Goal: Find specific page/section: Find specific page/section

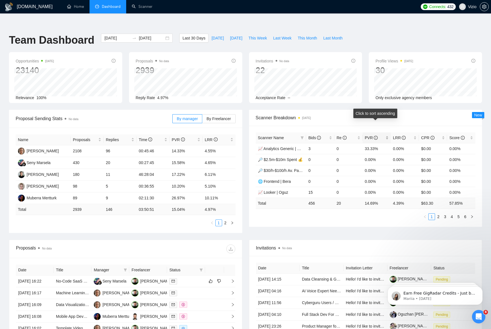
click at [369, 135] on span "PVR" at bounding box center [371, 137] width 13 height 4
click at [441, 214] on link "2" at bounding box center [439, 217] width 6 height 6
click at [432, 214] on link "1" at bounding box center [432, 217] width 6 height 6
click at [438, 214] on link "2" at bounding box center [439, 217] width 6 height 6
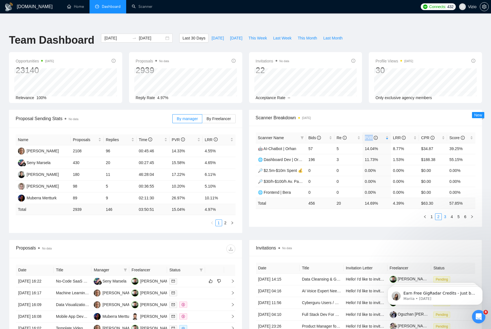
click at [445, 214] on link "3" at bounding box center [445, 217] width 6 height 6
click at [438, 214] on link "2" at bounding box center [439, 217] width 6 height 6
click at [452, 214] on link "4" at bounding box center [452, 217] width 6 height 6
click at [458, 214] on link "5" at bounding box center [459, 217] width 6 height 6
click at [466, 214] on link "6" at bounding box center [465, 217] width 6 height 6
